Goal: Navigation & Orientation: Find specific page/section

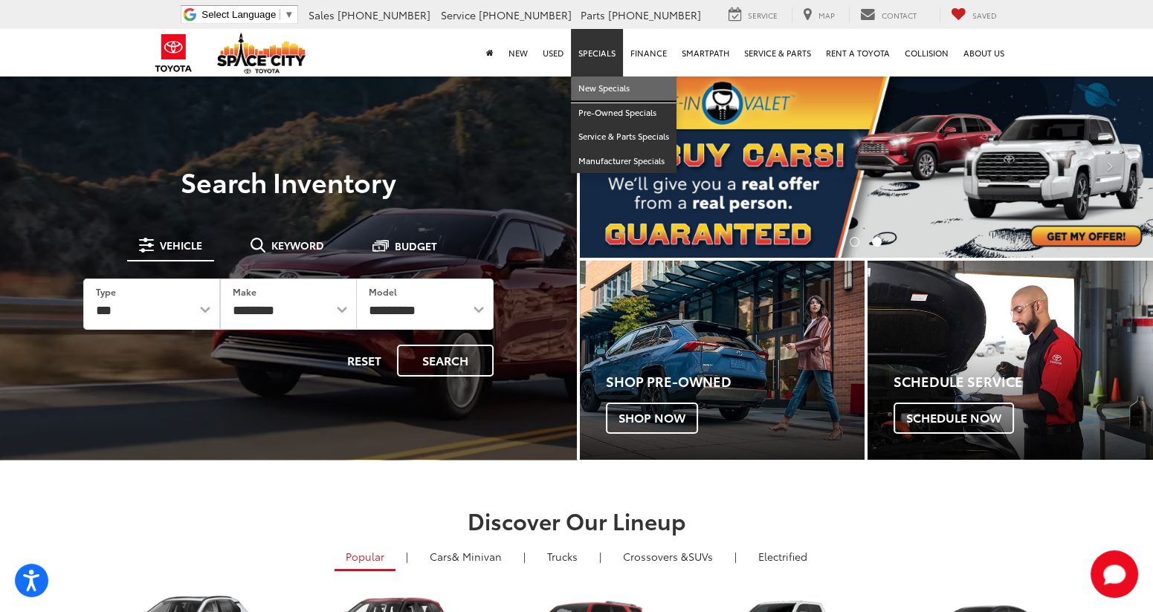
click at [610, 89] on link "New Specials" at bounding box center [624, 89] width 106 height 25
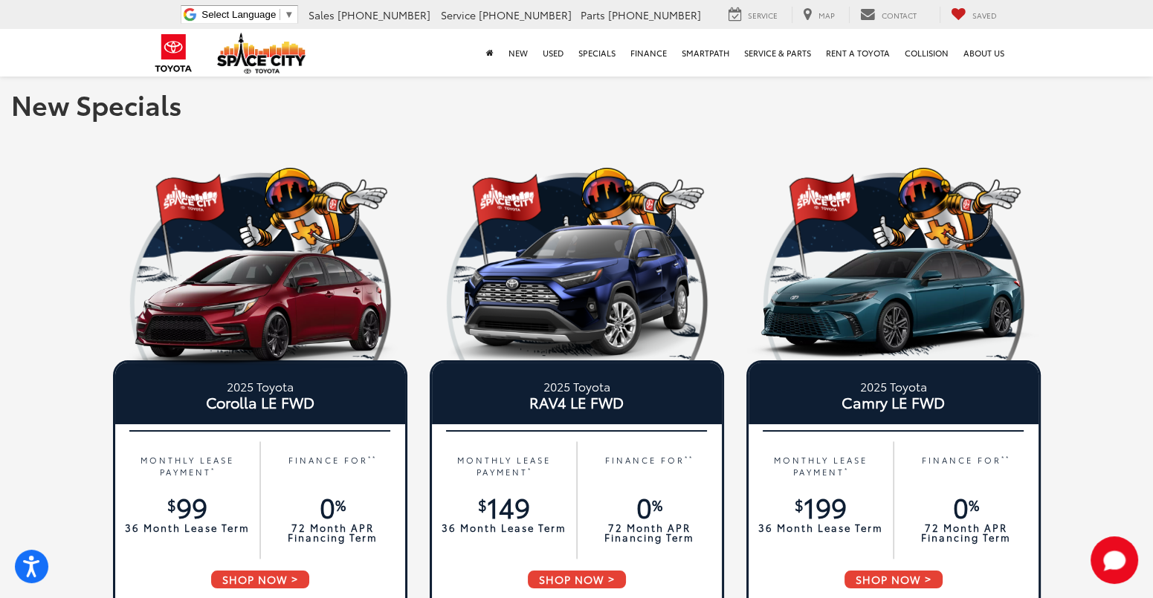
scroll to position [185, 0]
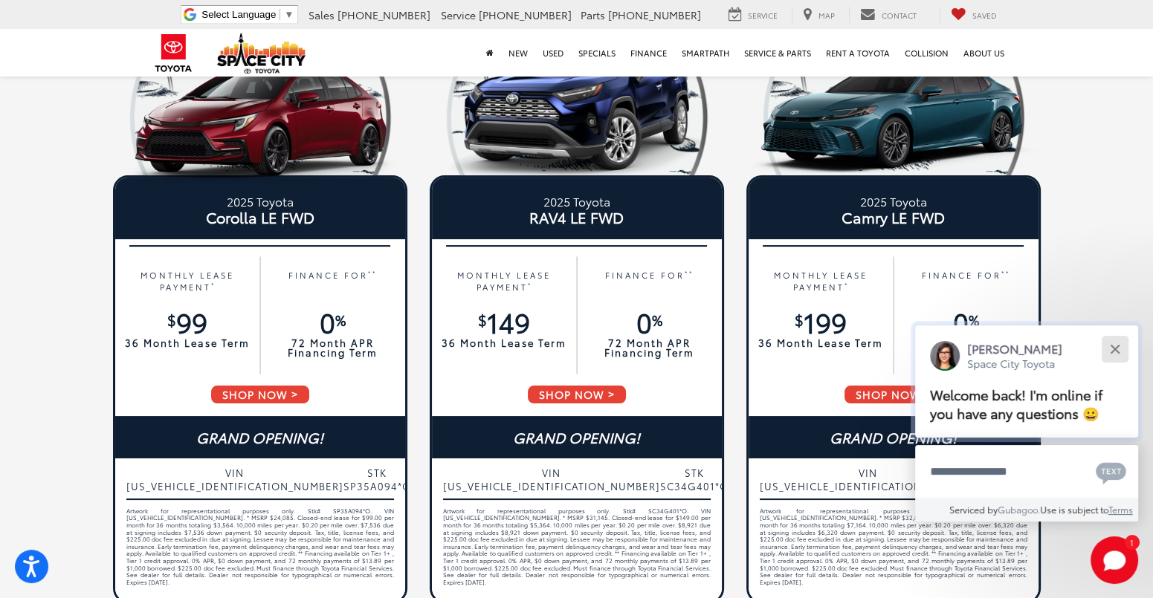
click at [1115, 349] on div "Close" at bounding box center [1115, 349] width 10 height 10
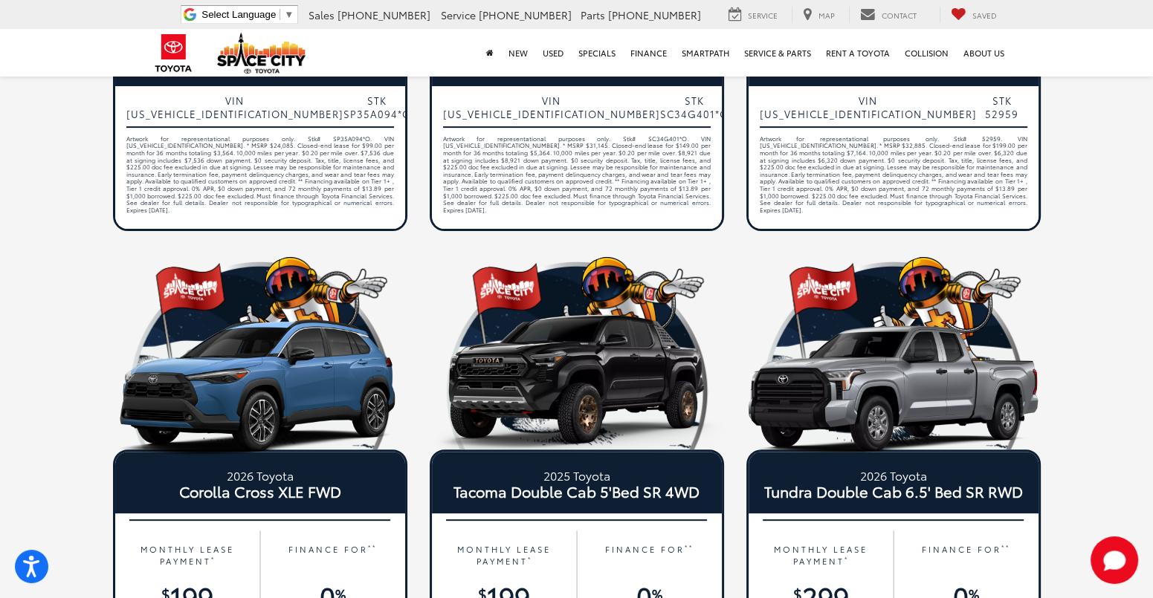
scroll to position [743, 0]
